Goal: Navigation & Orientation: Find specific page/section

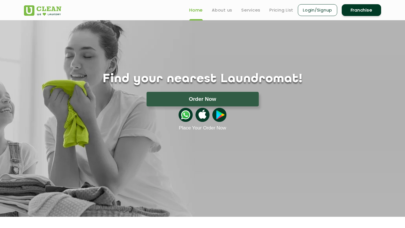
click at [216, 14] on ul "Home About us Services Pricing List Login/Signup Franchise" at bounding box center [283, 9] width 196 height 13
click at [217, 10] on link "About us" at bounding box center [222, 10] width 21 height 7
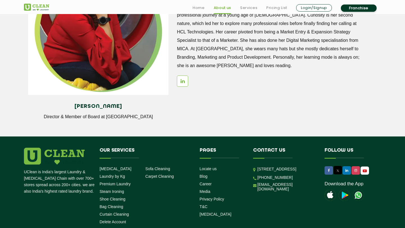
scroll to position [773, 0]
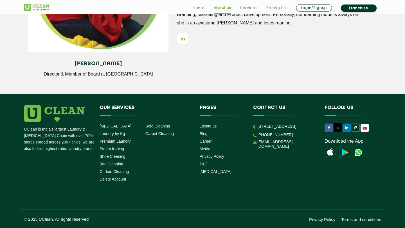
click at [357, 128] on icon at bounding box center [356, 127] width 3 height 3
click at [206, 141] on link "Career" at bounding box center [206, 141] width 12 height 5
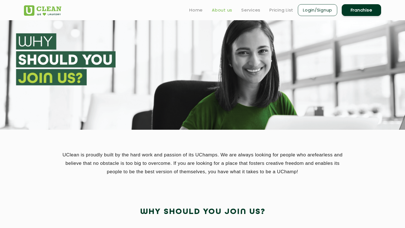
click at [225, 9] on link "About us" at bounding box center [222, 10] width 21 height 7
